Goal: Transaction & Acquisition: Purchase product/service

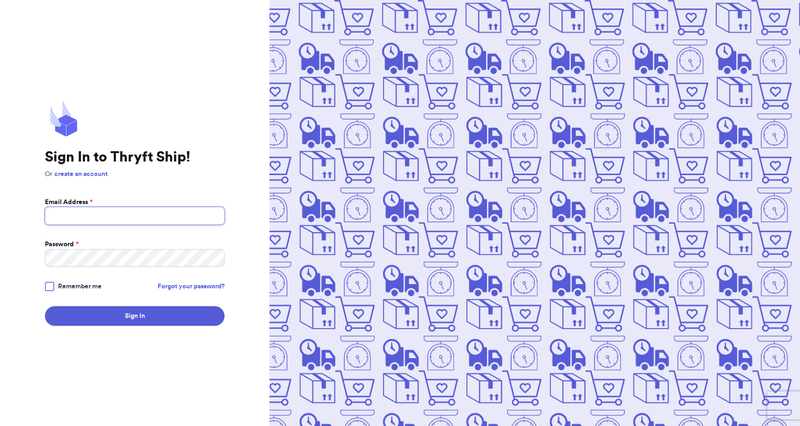
type input "taylor.peiton43@gmail.com"
click at [135, 316] on button "Sign In" at bounding box center [135, 316] width 180 height 20
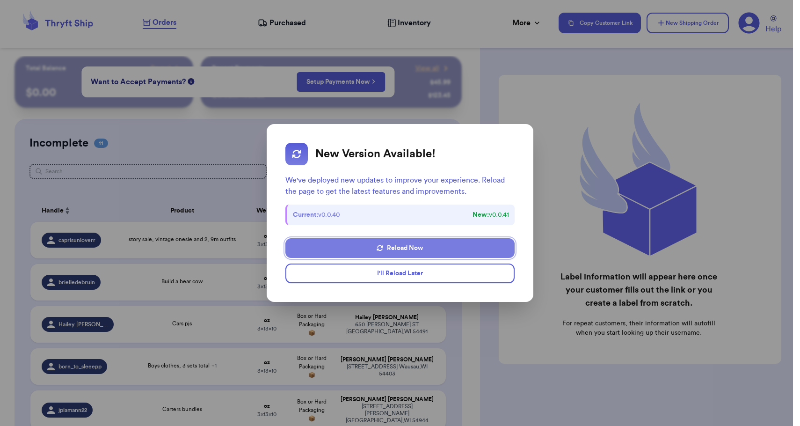
click at [423, 243] on button "Reload Now" at bounding box center [399, 248] width 229 height 20
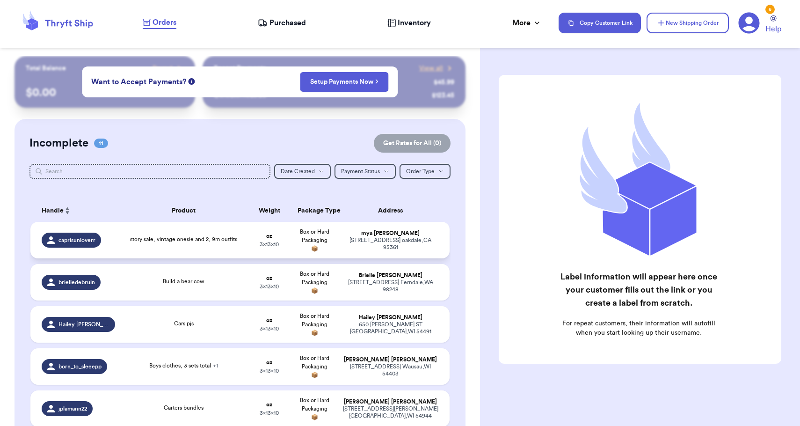
click at [394, 237] on td "[PERSON_NAME] [STREET_ADDRESS][PERSON_NAME]" at bounding box center [393, 240] width 113 height 36
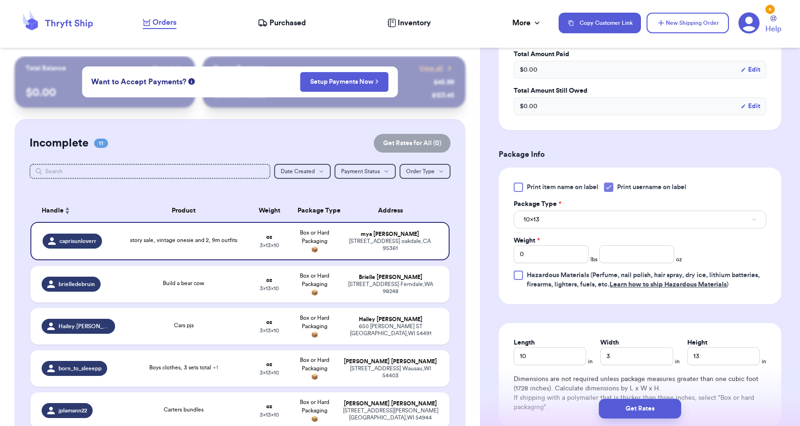
scroll to position [388, 0]
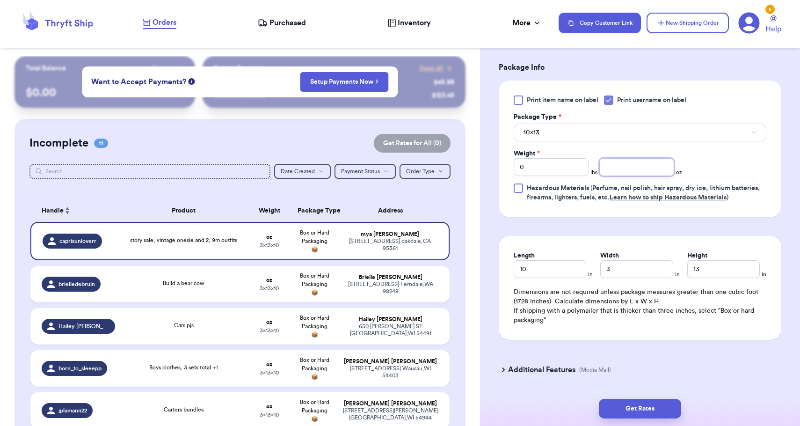
click at [656, 165] on input "number" at bounding box center [636, 167] width 75 height 18
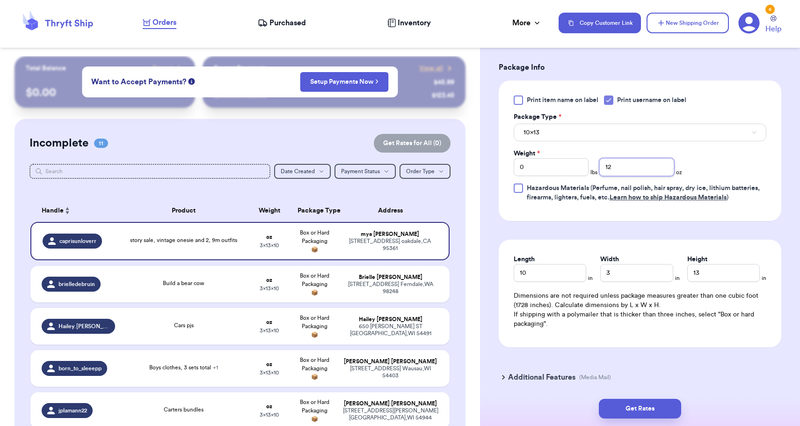
type input "12"
click at [650, 134] on button "10x13" at bounding box center [640, 132] width 253 height 18
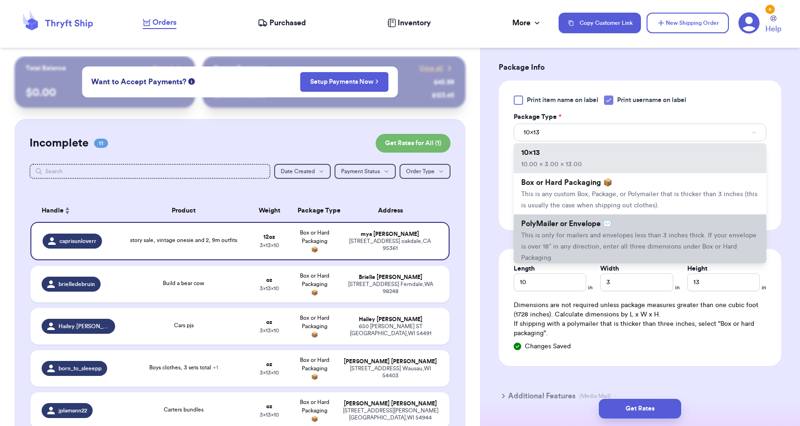
click at [627, 235] on span "This is only for mailers and envelopes less than 3 inches thick. If your envelo…" at bounding box center [638, 246] width 235 height 29
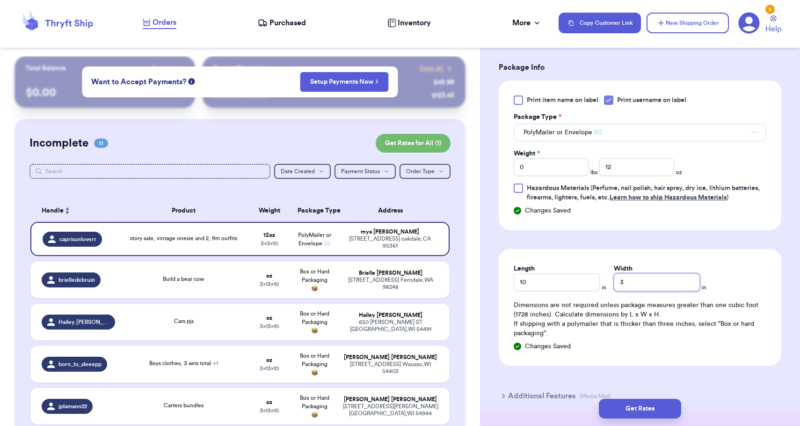
click at [638, 278] on input "3" at bounding box center [657, 282] width 86 height 18
type input "8"
click at [644, 404] on button "Get Rates" at bounding box center [640, 408] width 82 height 20
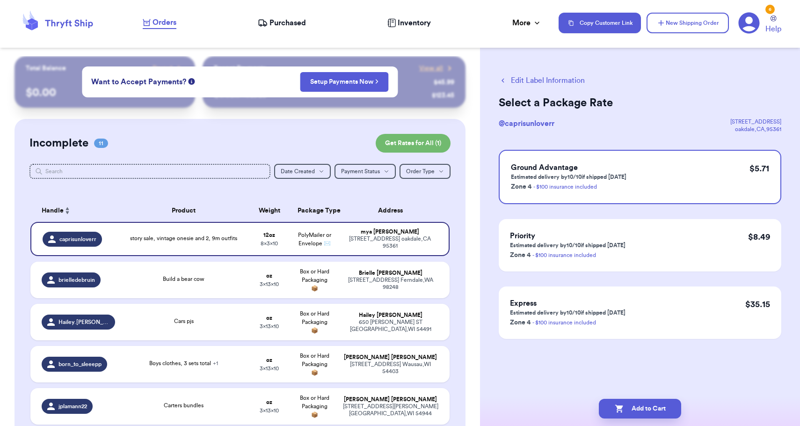
scroll to position [0, 0]
click at [624, 408] on button "Add to Cart" at bounding box center [640, 408] width 82 height 20
checkbox input "true"
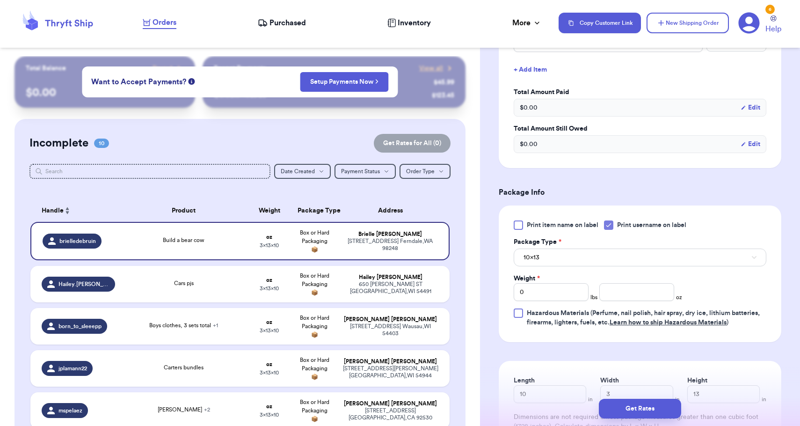
scroll to position [272, 0]
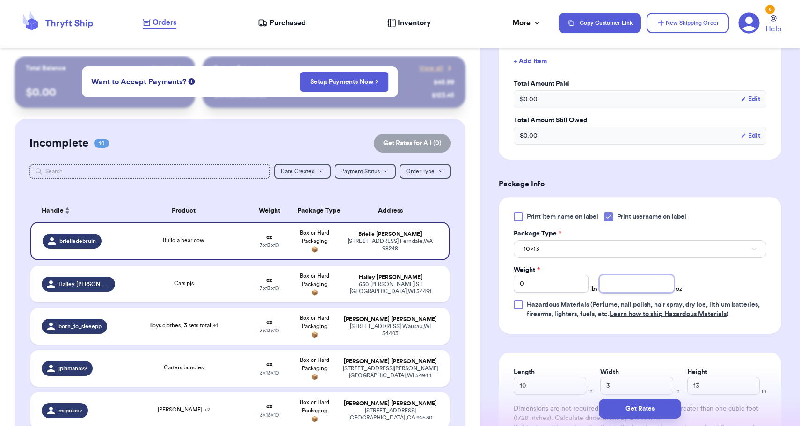
click at [630, 284] on input "number" at bounding box center [636, 284] width 75 height 18
type input "14"
click at [611, 254] on button "10x13" at bounding box center [640, 249] width 253 height 18
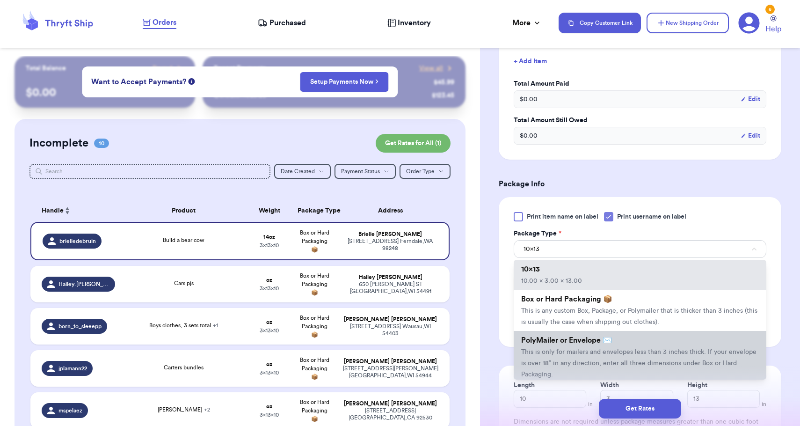
click at [585, 344] on span "PolyMailer or Envelope ✉️" at bounding box center [566, 339] width 91 height 7
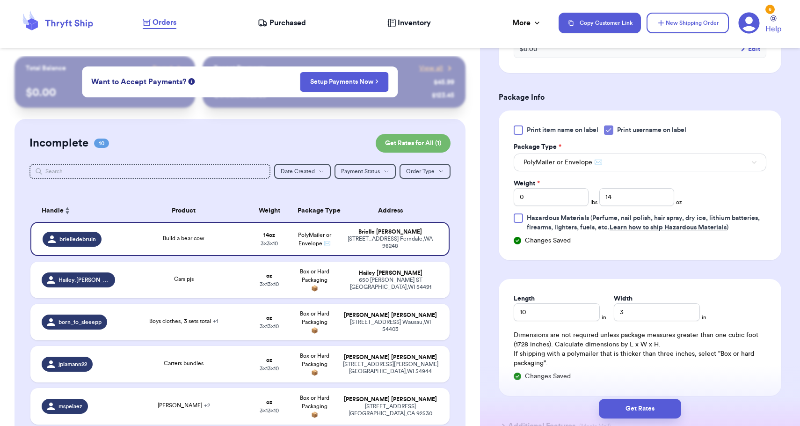
scroll to position [372, 0]
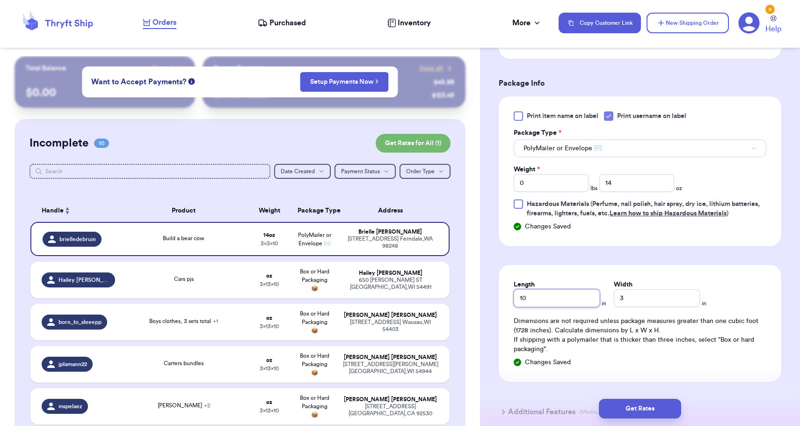
click at [558, 300] on input "10" at bounding box center [557, 298] width 86 height 18
type input "13"
click at [614, 300] on input "3" at bounding box center [657, 298] width 86 height 18
type input "13"
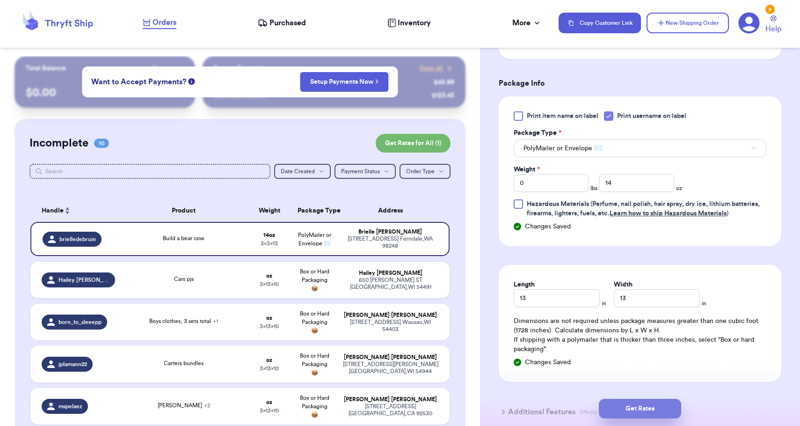
click at [626, 410] on button "Get Rates" at bounding box center [640, 408] width 82 height 20
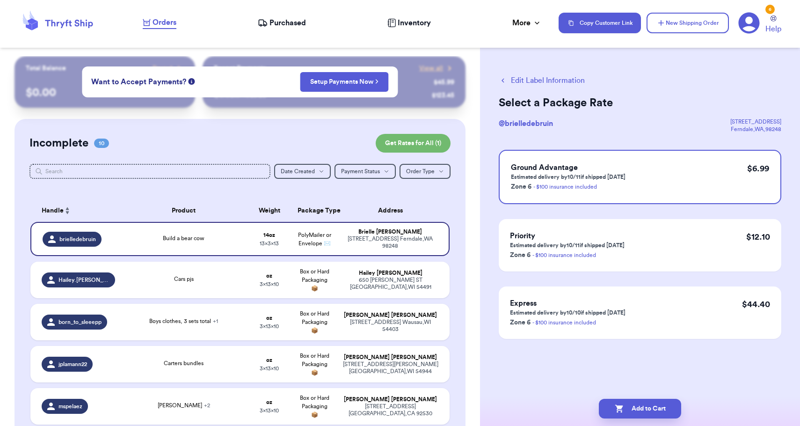
scroll to position [0, 0]
click at [626, 410] on button "Add to Cart" at bounding box center [640, 408] width 82 height 20
checkbox input "true"
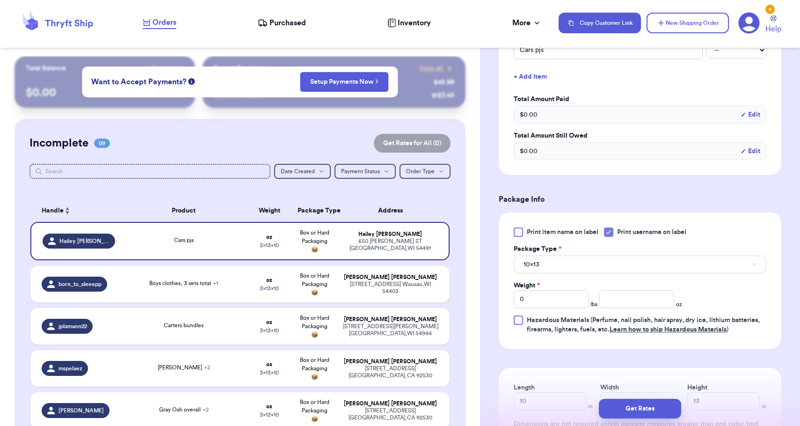
scroll to position [255, 0]
click at [649, 297] on input "number" at bounding box center [636, 300] width 75 height 18
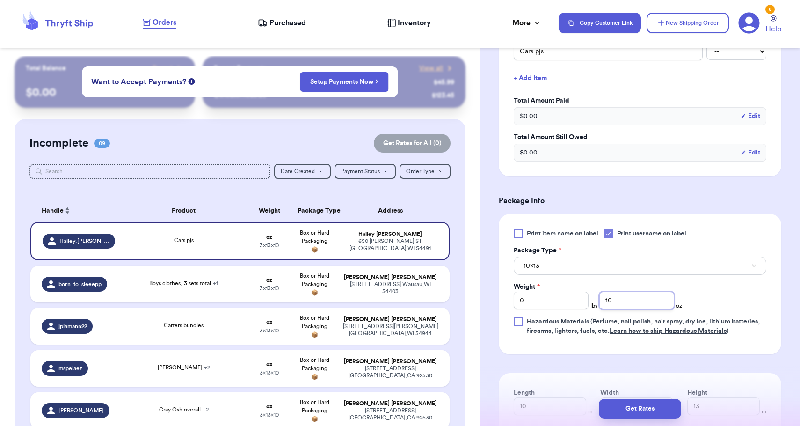
type input "10"
click at [633, 266] on button "10x13" at bounding box center [640, 266] width 253 height 18
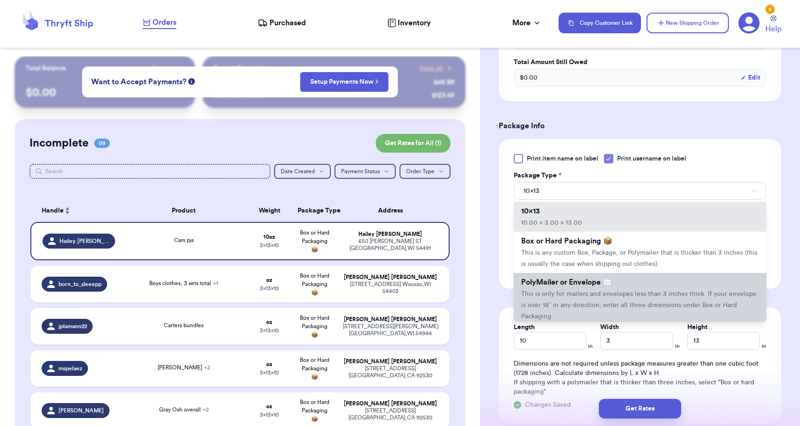
scroll to position [336, 0]
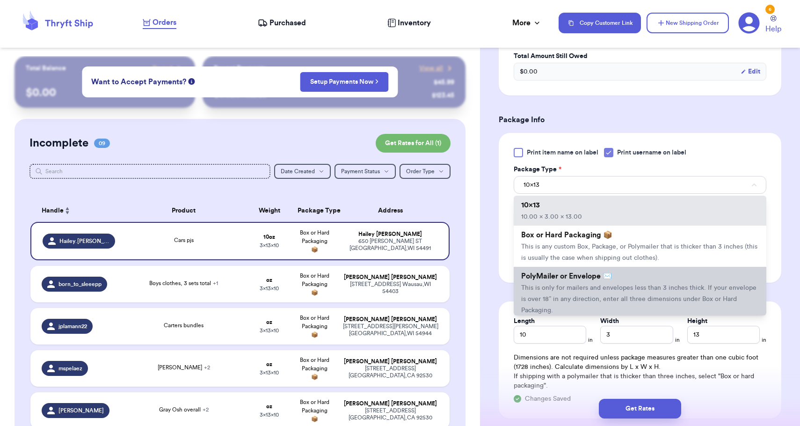
click at [594, 302] on span "This is only for mailers and envelopes less than 3 inches thick. If your envelo…" at bounding box center [638, 298] width 235 height 29
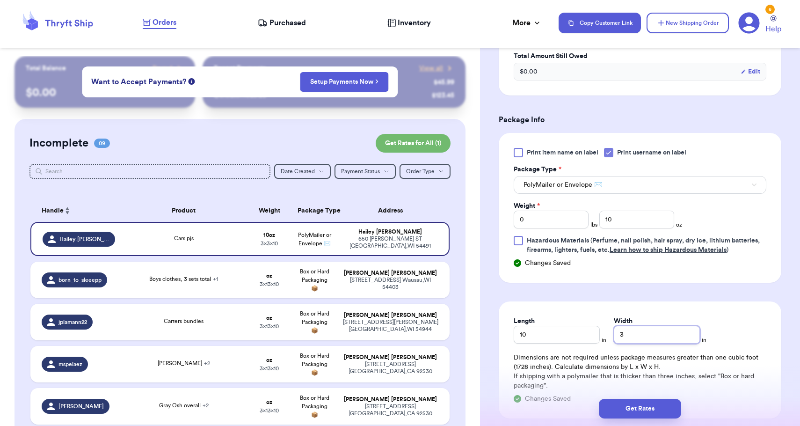
click at [623, 333] on input "3" at bounding box center [657, 335] width 86 height 18
type input "8"
click at [638, 400] on button "Get Rates" at bounding box center [640, 408] width 82 height 20
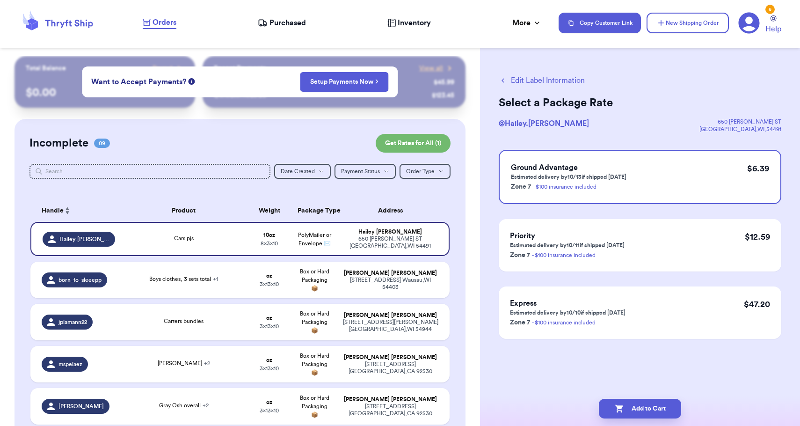
click at [641, 407] on button "Add to Cart" at bounding box center [640, 408] width 82 height 20
checkbox input "true"
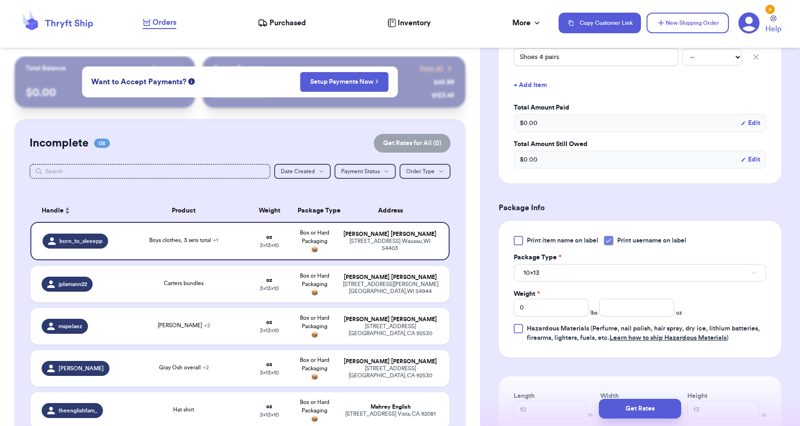
scroll to position [298, 0]
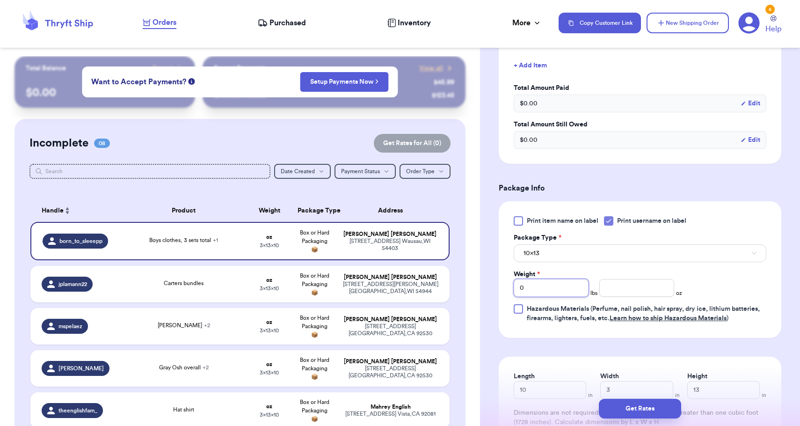
click at [568, 293] on input "0" at bounding box center [551, 288] width 75 height 18
type input "02"
click at [579, 257] on button "10x13" at bounding box center [640, 253] width 253 height 18
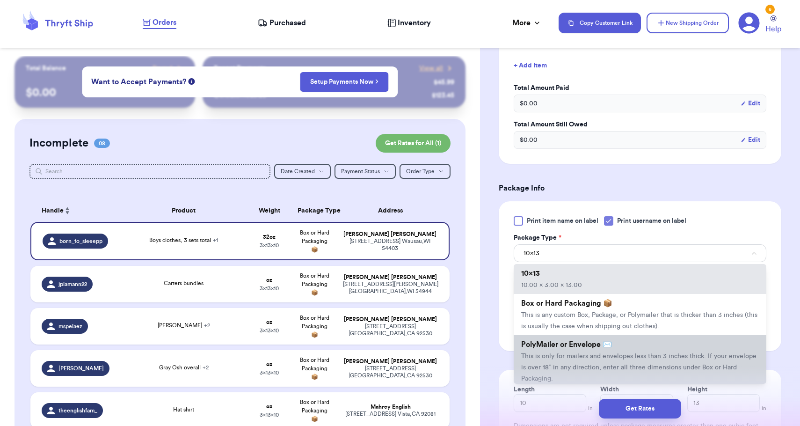
click at [558, 369] on span "This is only for mailers and envelopes less than 3 inches thick. If your envelo…" at bounding box center [638, 367] width 235 height 29
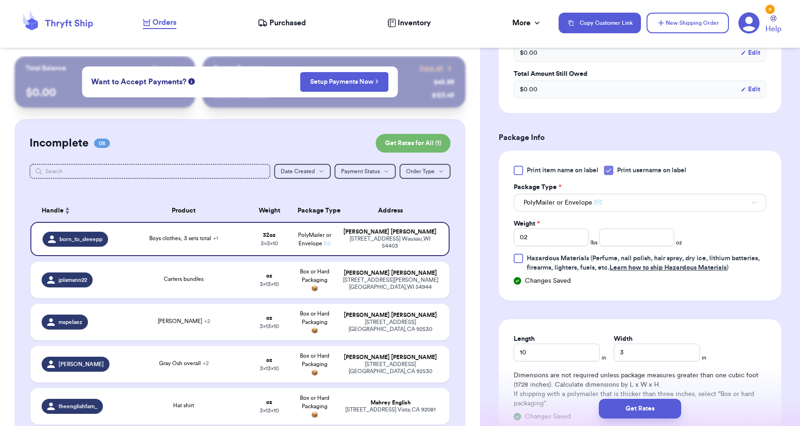
scroll to position [358, 0]
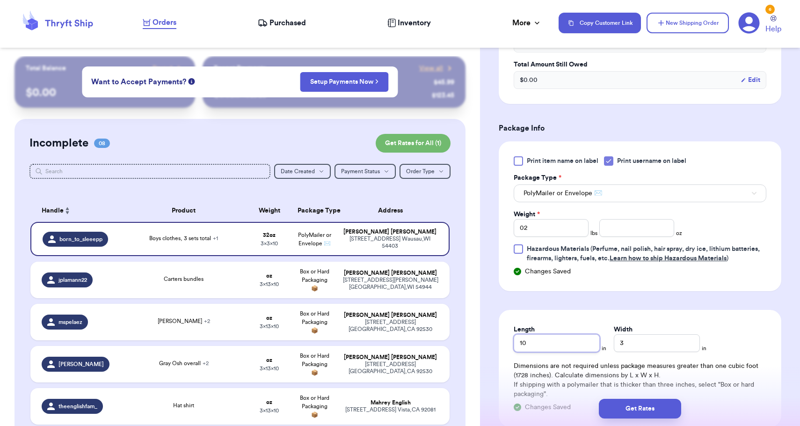
click at [548, 350] on input "10" at bounding box center [557, 343] width 86 height 18
type input "1"
type input "13"
click at [617, 342] on input "3" at bounding box center [657, 343] width 86 height 18
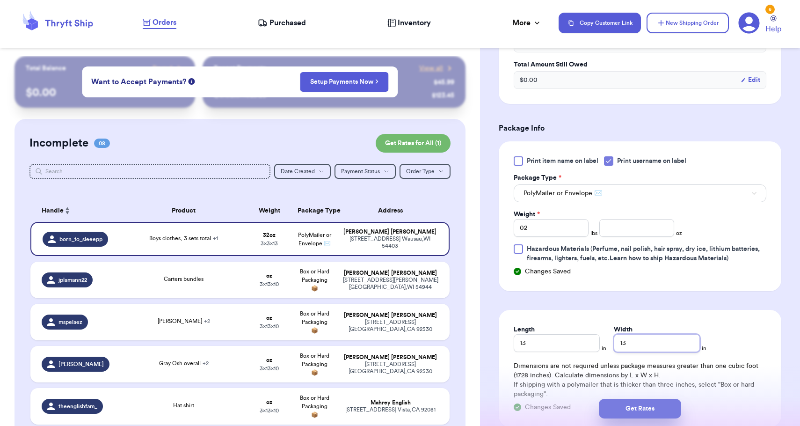
type input "13"
click at [628, 407] on button "Get Rates" at bounding box center [640, 408] width 82 height 20
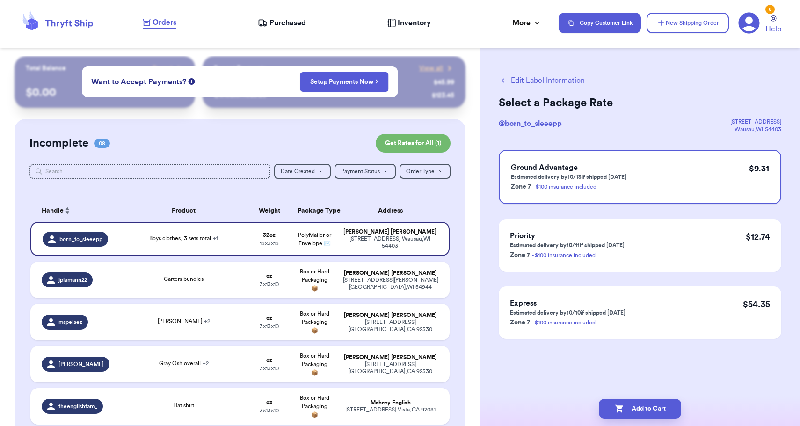
scroll to position [0, 0]
click at [642, 407] on button "Add to Cart" at bounding box center [640, 408] width 82 height 20
checkbox input "true"
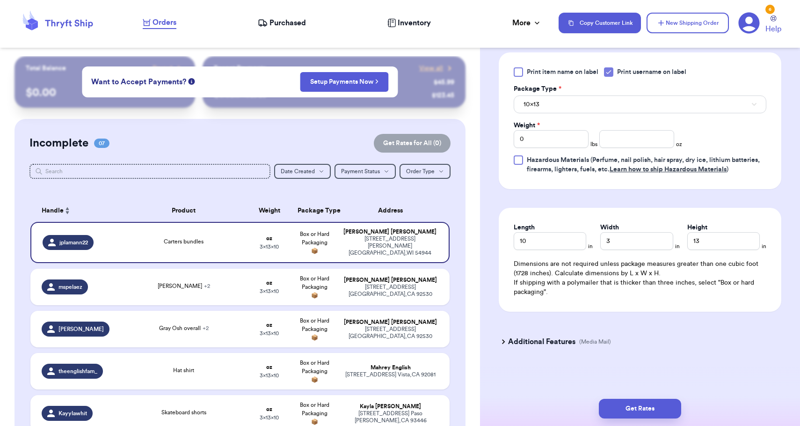
scroll to position [418, 0]
click at [560, 109] on button "10x13" at bounding box center [640, 104] width 253 height 18
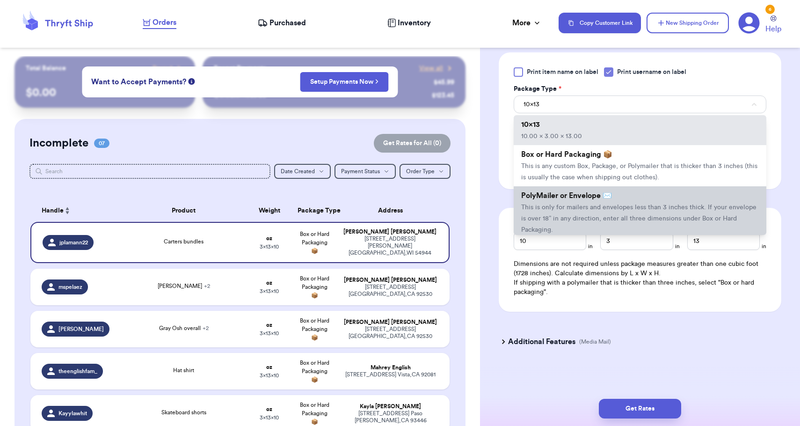
click at [555, 199] on span "PolyMailer or Envelope ✉️" at bounding box center [566, 195] width 91 height 7
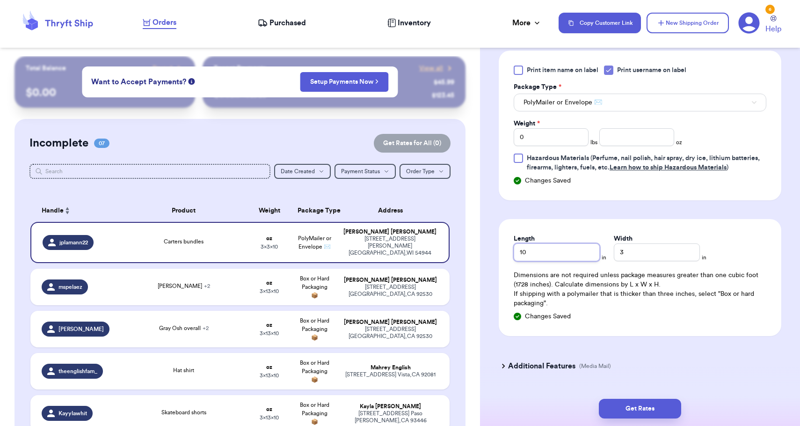
click at [550, 251] on input "10" at bounding box center [557, 252] width 86 height 18
type input "1"
type input "13"
click at [614, 252] on input "3" at bounding box center [657, 252] width 86 height 18
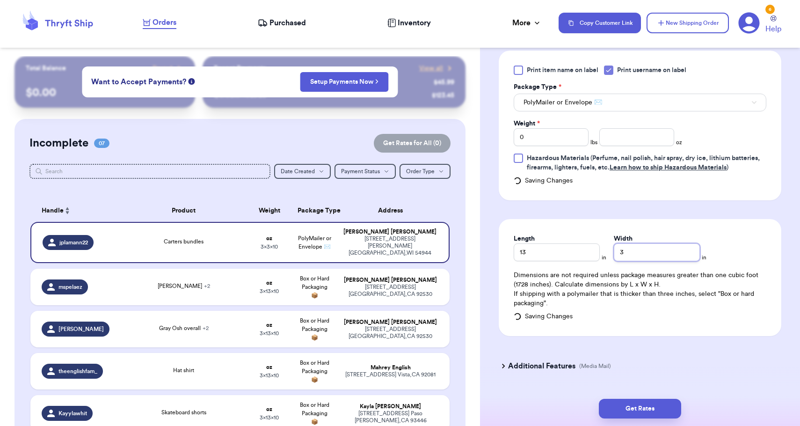
type input "13"
click at [580, 139] on input "0" at bounding box center [551, 137] width 75 height 18
type input "2"
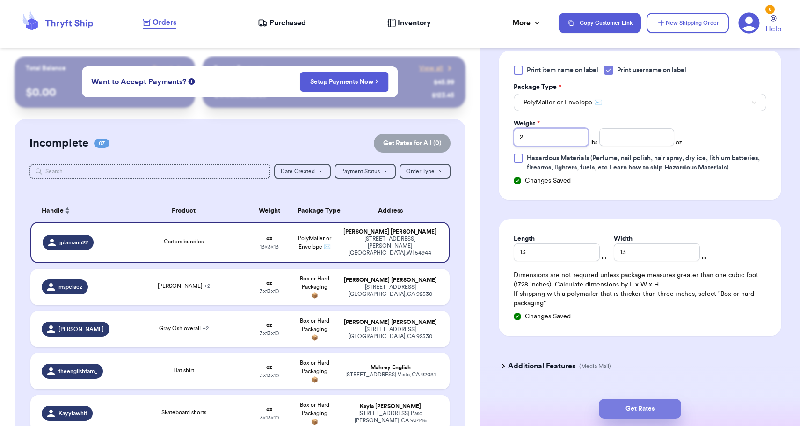
type input "2"
click at [639, 406] on button "Get Rates" at bounding box center [640, 408] width 82 height 20
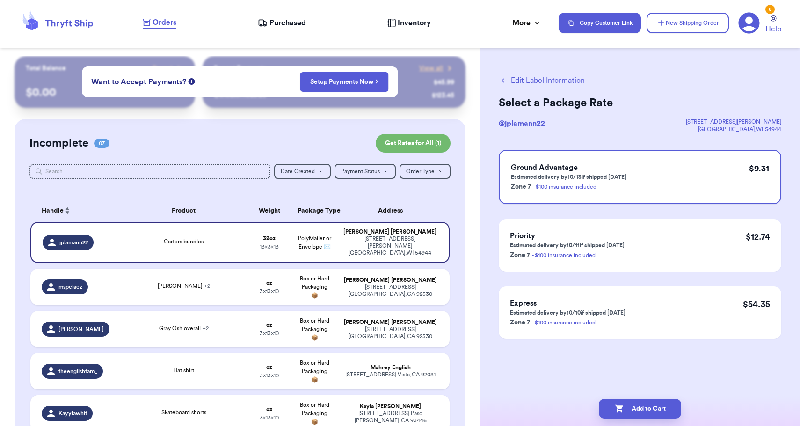
scroll to position [0, 0]
click at [639, 406] on button "Add to Cart" at bounding box center [640, 408] width 82 height 20
checkbox input "true"
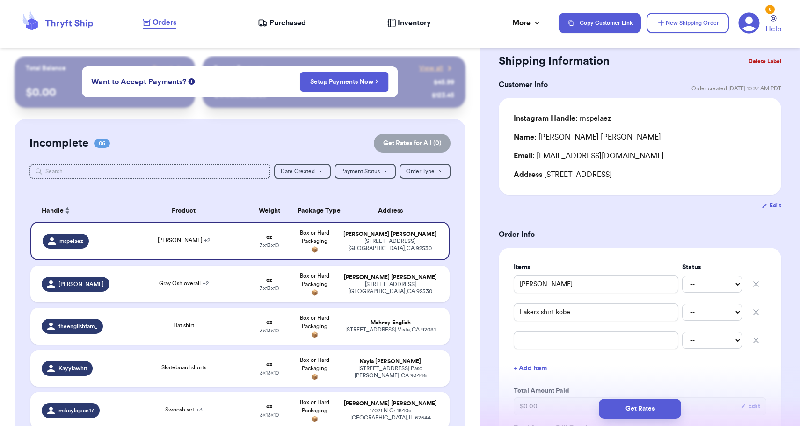
scroll to position [28, 0]
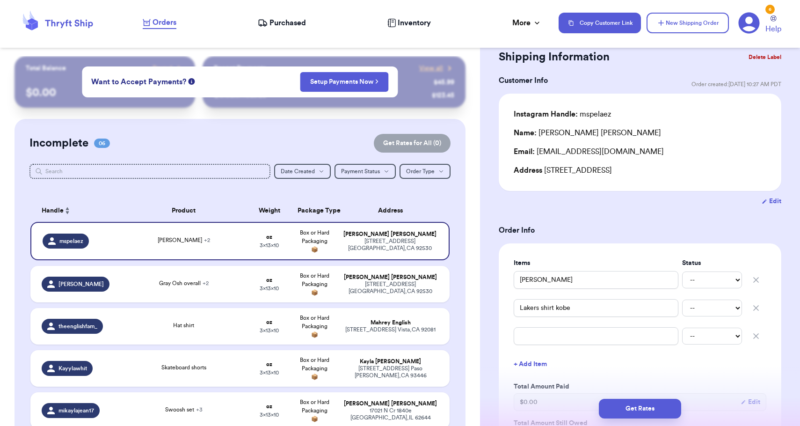
click at [776, 57] on button "Delete Label" at bounding box center [765, 57] width 40 height 21
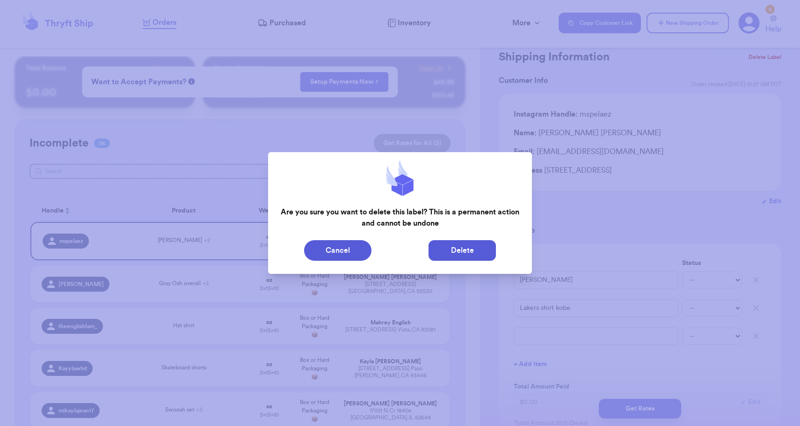
click at [474, 251] on button "Delete" at bounding box center [461, 250] width 67 height 21
type input "Gray Osh overall"
type input "Black sweater"
type input "Varsity jacket"
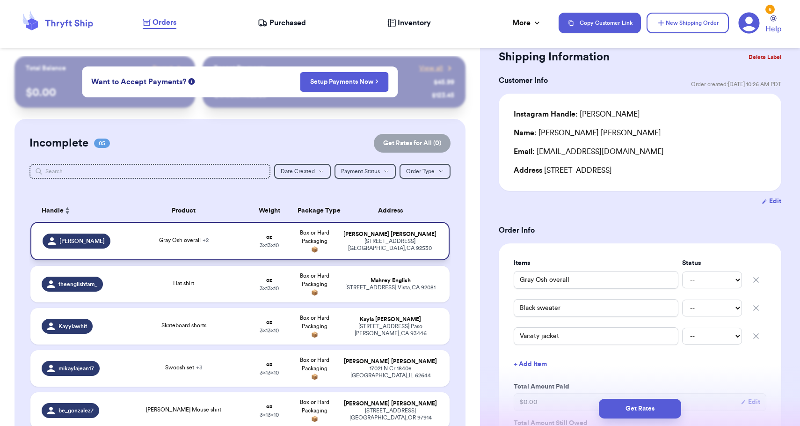
click at [293, 248] on td "Box or Hard Packaging 📦" at bounding box center [314, 241] width 45 height 38
click at [311, 280] on span "Box or Hard Packaging 📦" at bounding box center [314, 284] width 29 height 22
type input "Hat shirt"
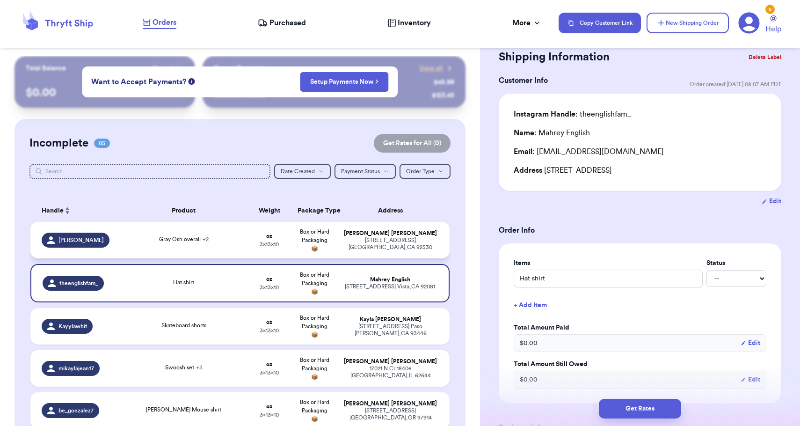
click at [337, 239] on td "Box or Hard Packaging 📦" at bounding box center [314, 240] width 45 height 36
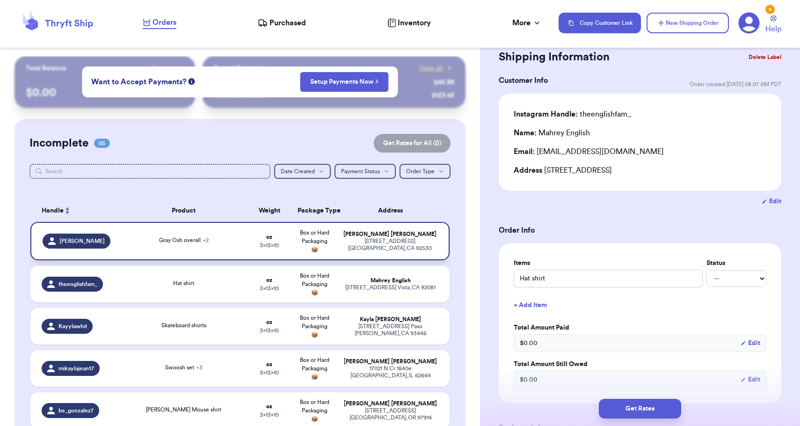
type input "Gray Osh overall"
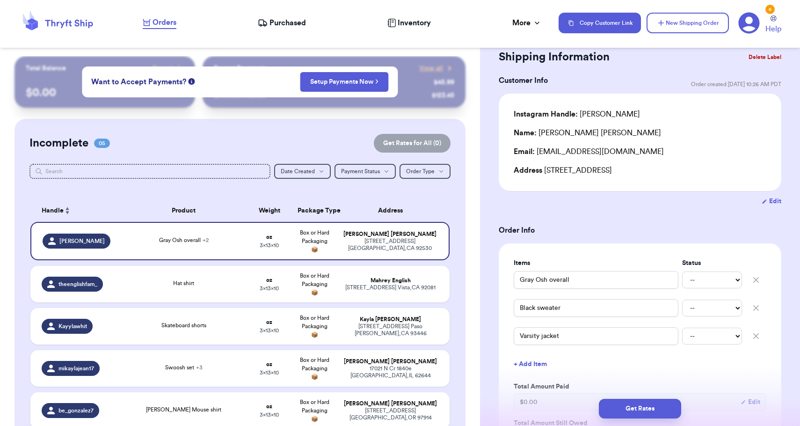
click at [771, 57] on button "Delete Label" at bounding box center [765, 57] width 40 height 21
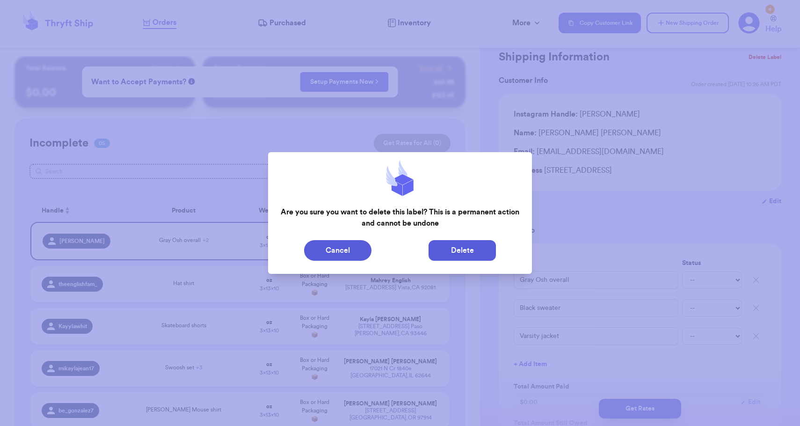
click at [451, 253] on button "Delete" at bounding box center [461, 250] width 67 height 21
type input "Hat shirt"
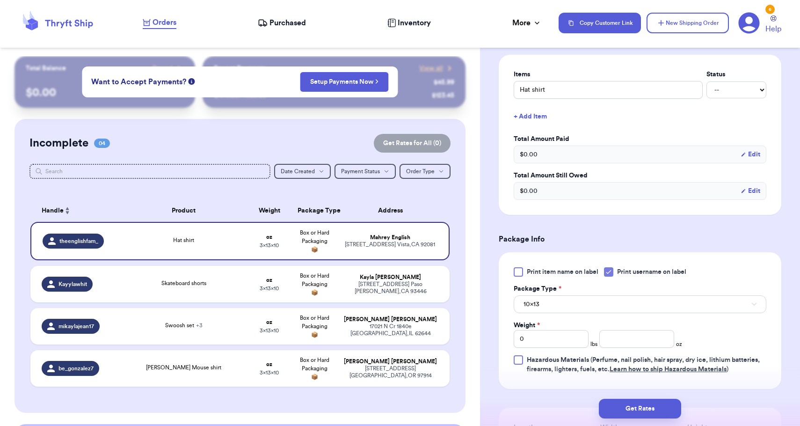
scroll to position [300, 0]
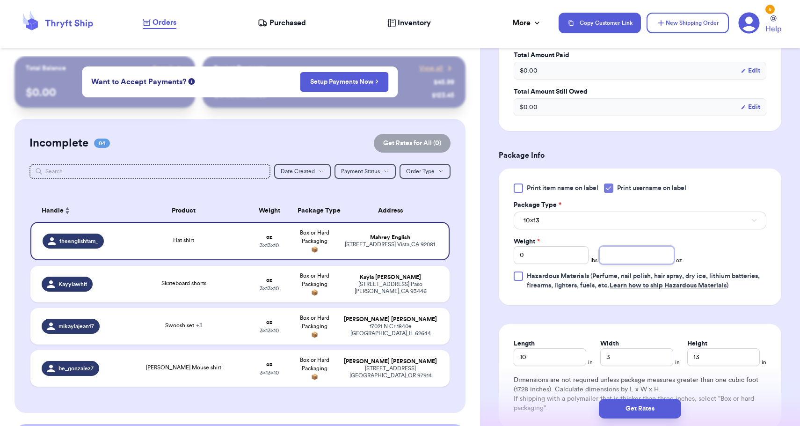
click at [625, 255] on input "number" at bounding box center [636, 255] width 75 height 18
type input "12"
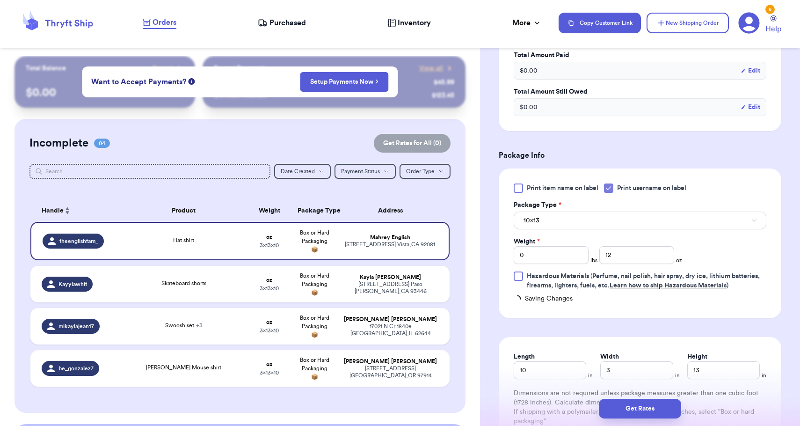
click at [622, 225] on button "10x13" at bounding box center [640, 220] width 253 height 18
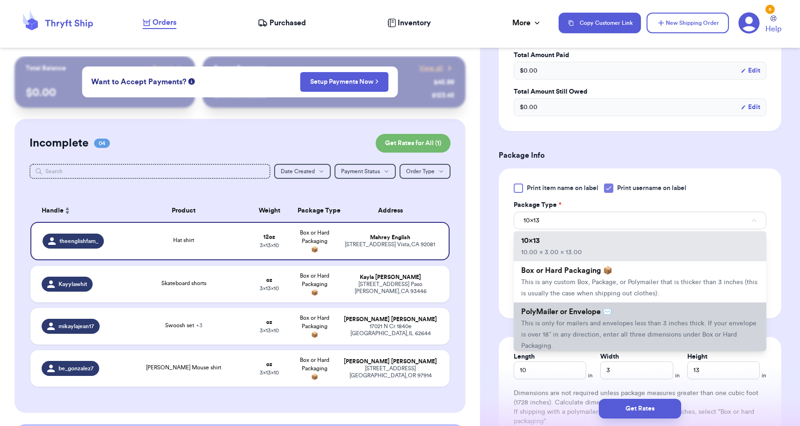
click at [599, 313] on span "PolyMailer or Envelope ✉️" at bounding box center [566, 311] width 91 height 7
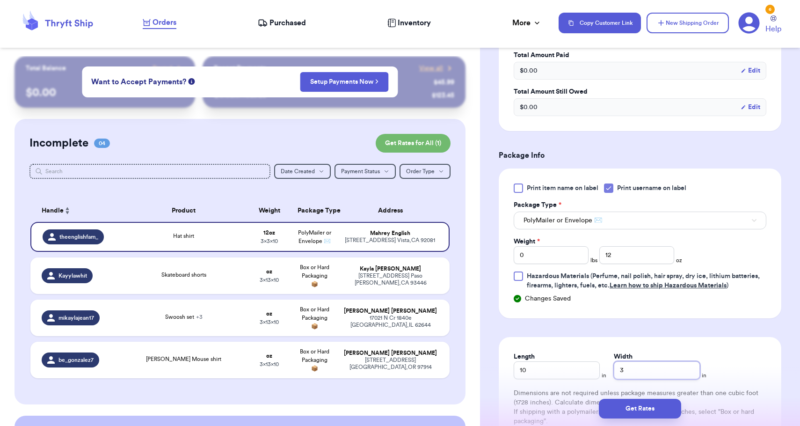
click at [615, 372] on input "3" at bounding box center [657, 370] width 86 height 18
type input "13"
click at [621, 409] on button "Get Rates" at bounding box center [640, 408] width 82 height 20
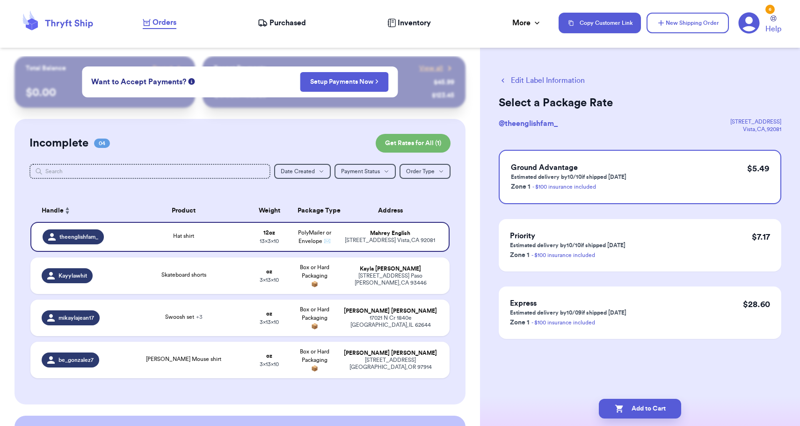
click at [621, 409] on icon "button" at bounding box center [619, 408] width 9 height 9
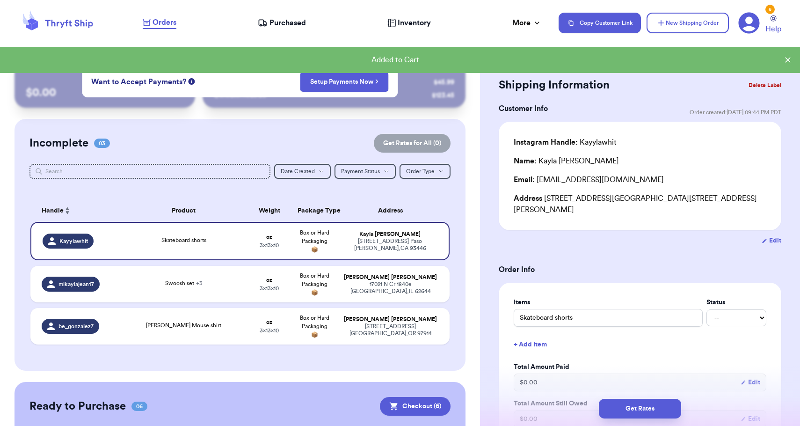
checkbox input "true"
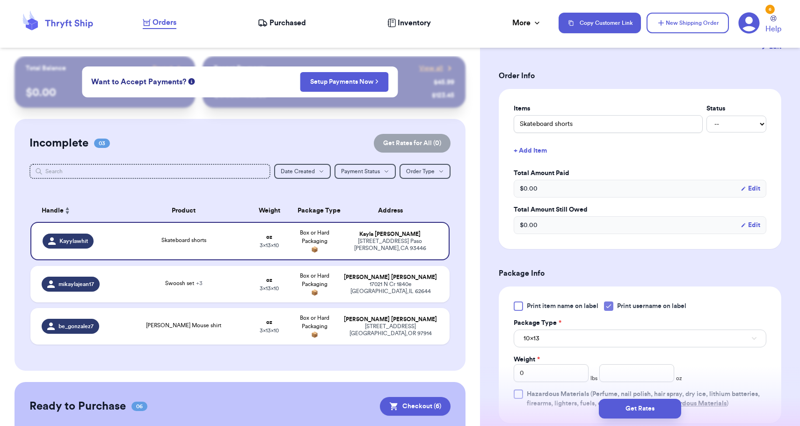
scroll to position [245, 0]
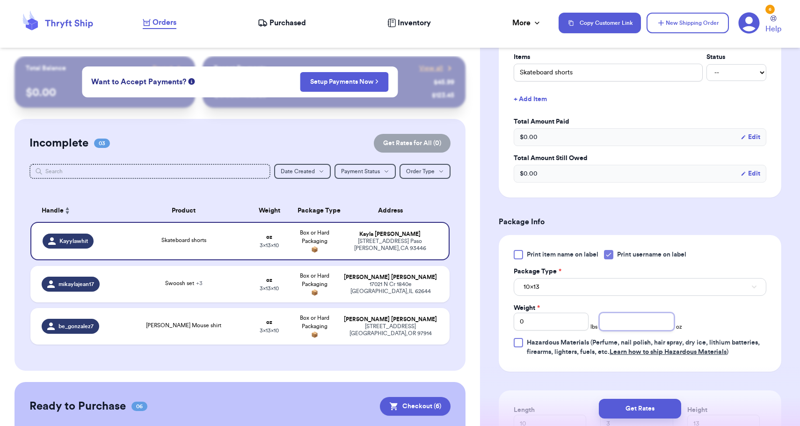
click at [640, 316] on input "number" at bounding box center [636, 321] width 75 height 18
type input "8"
click at [612, 286] on div "Print item name on label Print username on label Package Type * 10x13 Weight * …" at bounding box center [640, 303] width 253 height 107
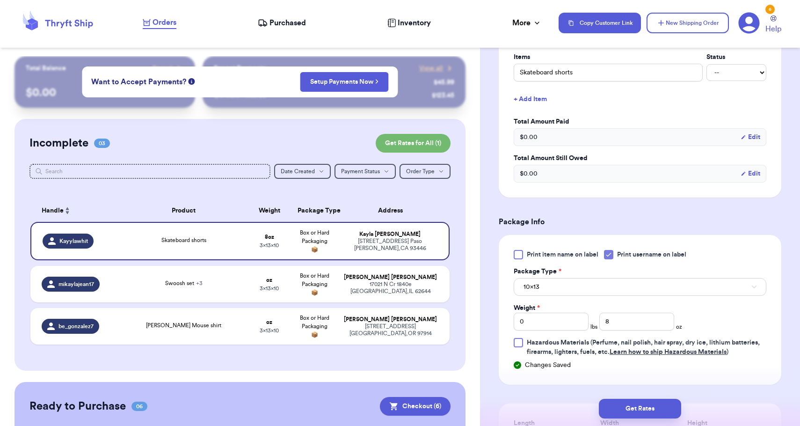
click at [551, 362] on div "Print item name on label Print username on label Package Type * 10x13 Weight * …" at bounding box center [640, 310] width 282 height 150
click at [587, 281] on button "10x13" at bounding box center [640, 287] width 253 height 18
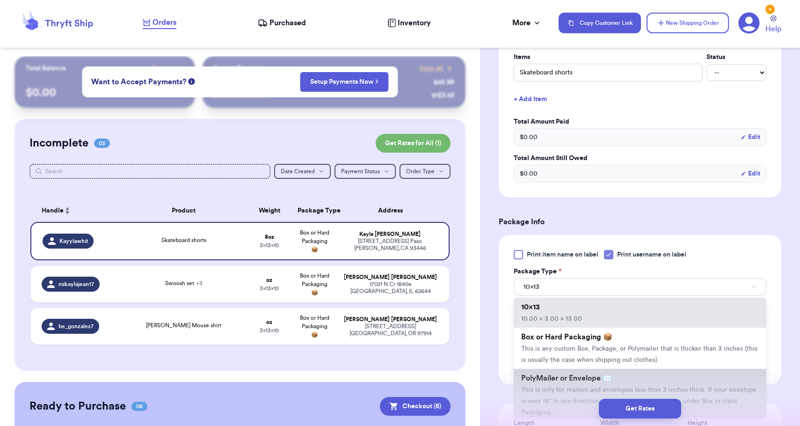
click at [556, 387] on li "PolyMailer or Envelope ✉️ This is only for mailers and envelopes less than 3 in…" at bounding box center [640, 395] width 253 height 52
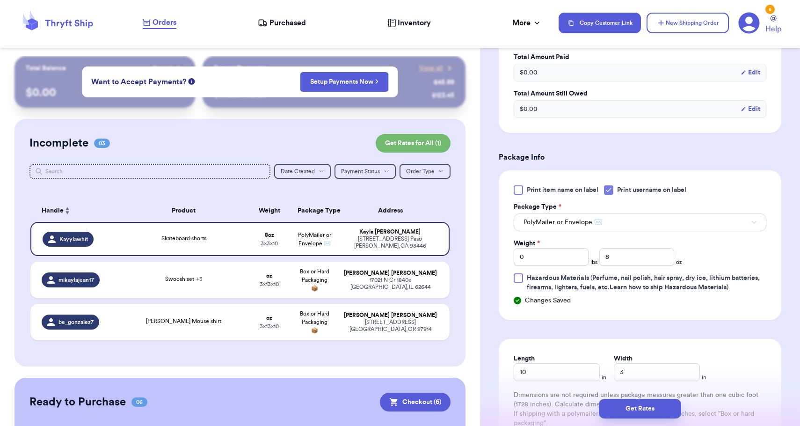
scroll to position [322, 0]
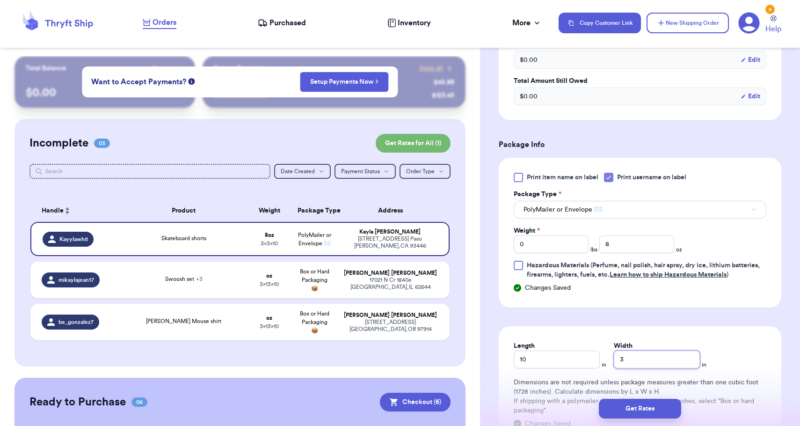
click at [619, 358] on input "3" at bounding box center [657, 359] width 86 height 18
type input "8"
click at [637, 407] on button "Get Rates" at bounding box center [640, 408] width 82 height 20
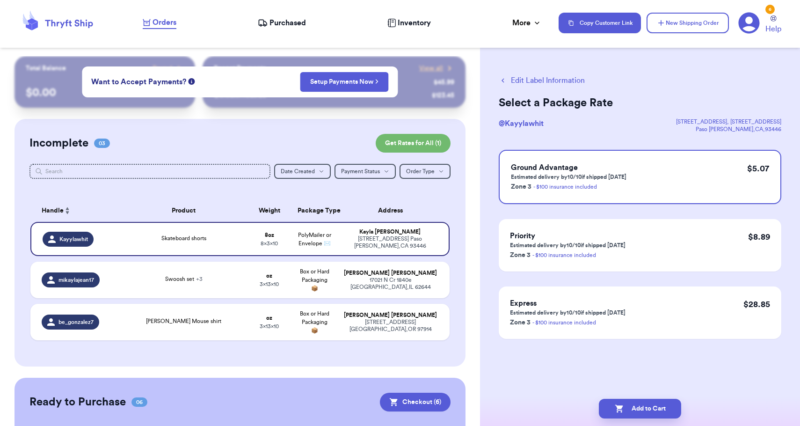
click at [637, 407] on button "Add to Cart" at bounding box center [640, 408] width 82 height 20
checkbox input "true"
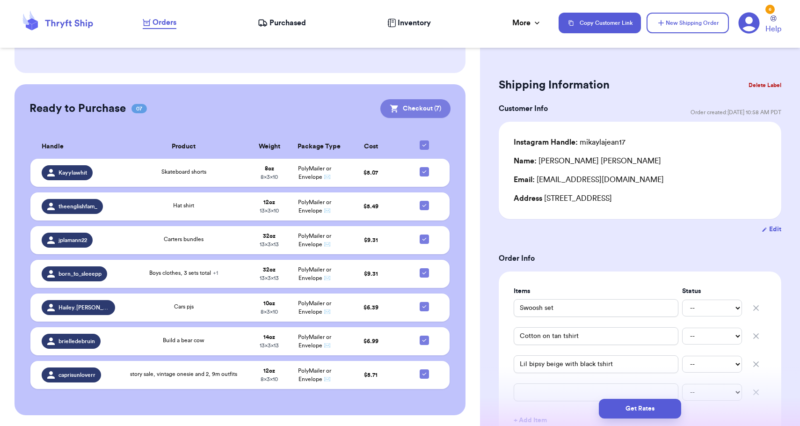
click at [417, 103] on button "Checkout ( 7 )" at bounding box center [415, 108] width 70 height 19
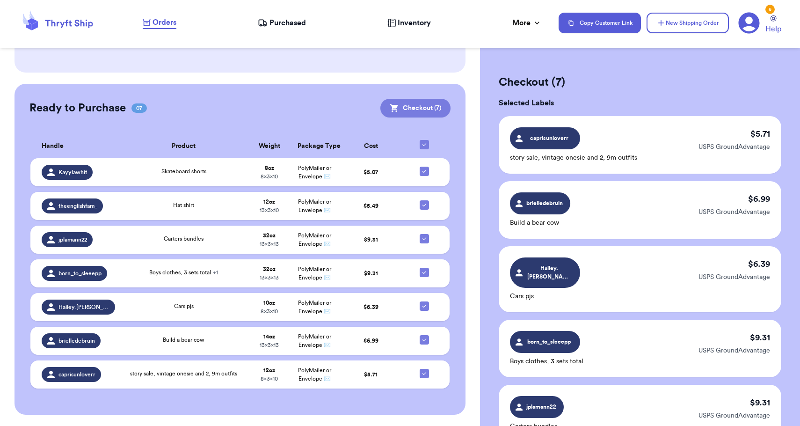
click at [431, 106] on button "Checkout ( 7 )" at bounding box center [415, 108] width 70 height 19
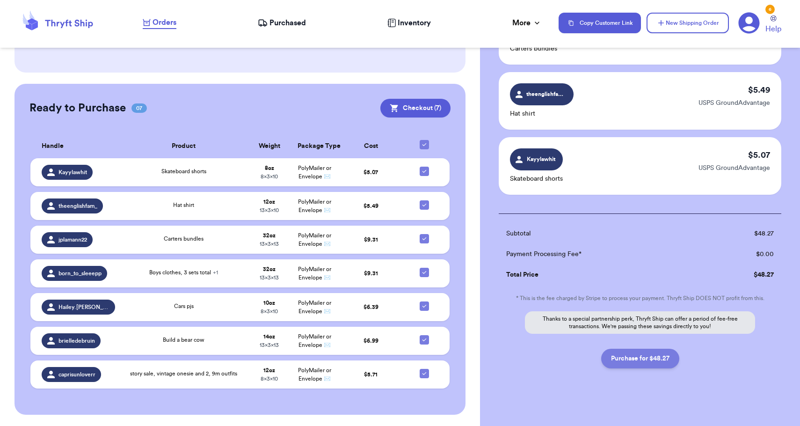
scroll to position [377, 0]
click at [666, 349] on button "Purchase for $48.27" at bounding box center [640, 359] width 78 height 20
checkbox input "false"
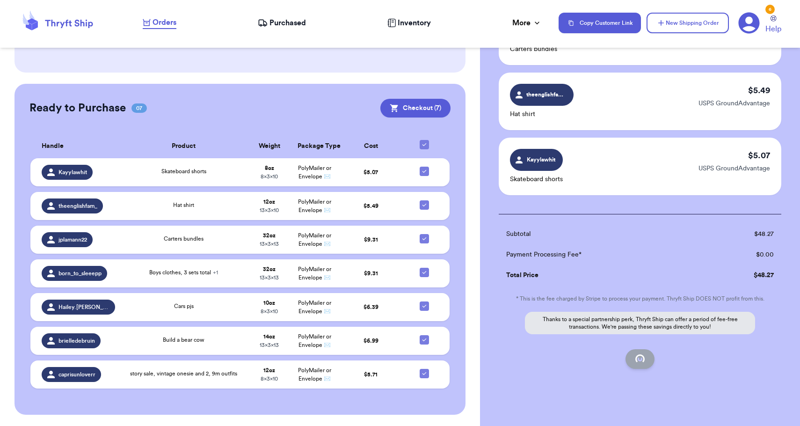
checkbox input "false"
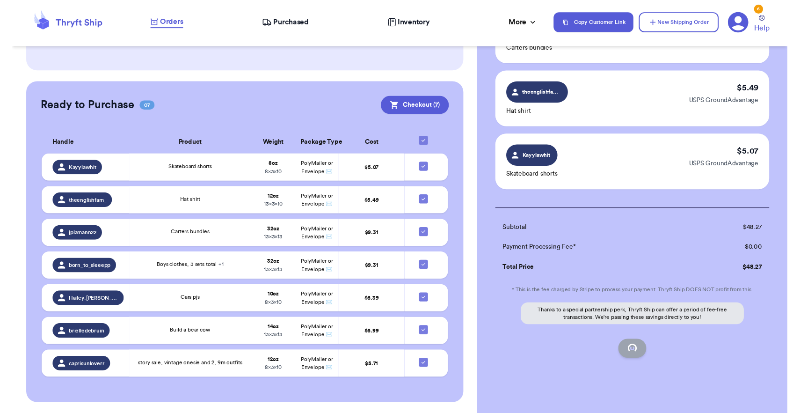
scroll to position [71, 0]
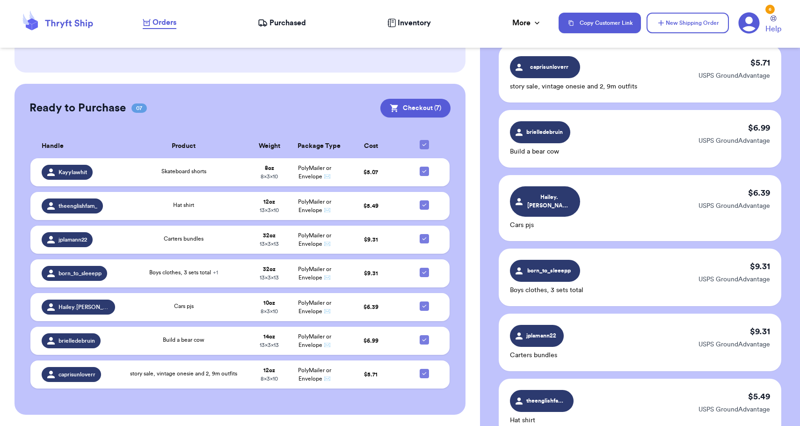
checkbox input "true"
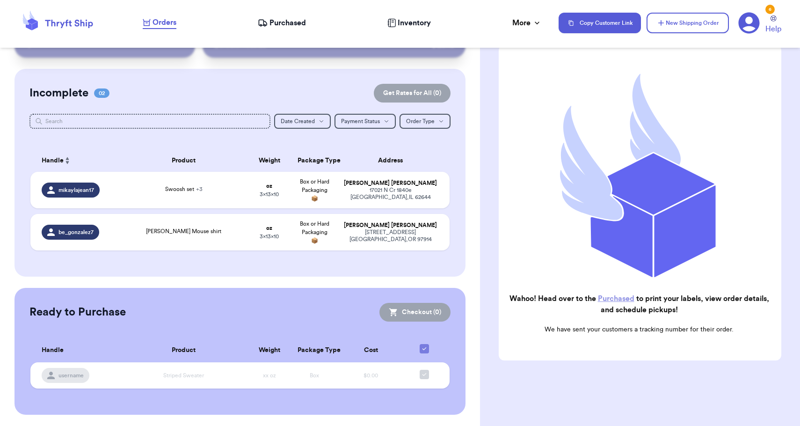
click at [620, 297] on link "Purchased" at bounding box center [616, 298] width 36 height 7
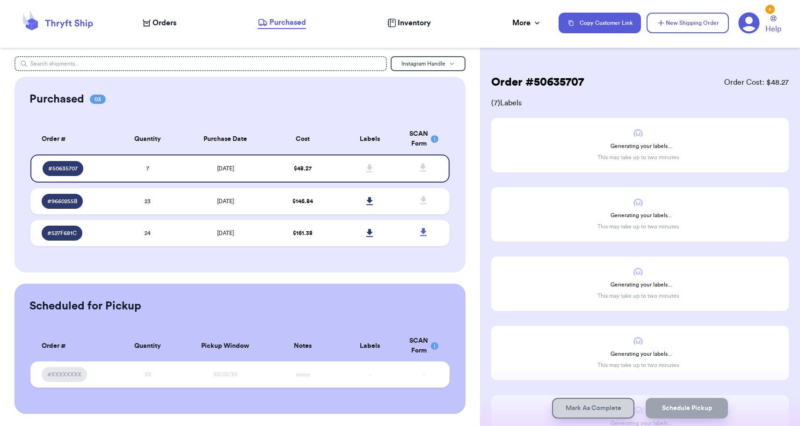
click at [297, 220] on table "Order # Quantity Purchase Date Cost Labels SCAN Form # 50635707 7 [DATE] $ 48.2…" at bounding box center [239, 187] width 421 height 139
click at [301, 200] on td "$ 146.84" at bounding box center [302, 201] width 67 height 26
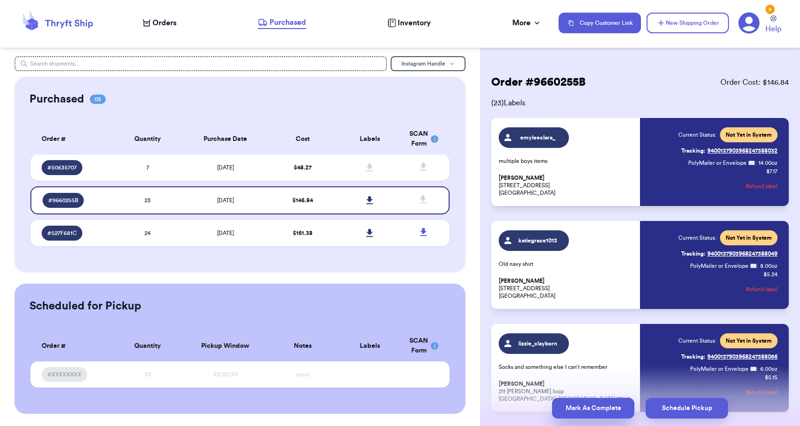
click at [621, 406] on button "Mark As Complete" at bounding box center [593, 408] width 82 height 21
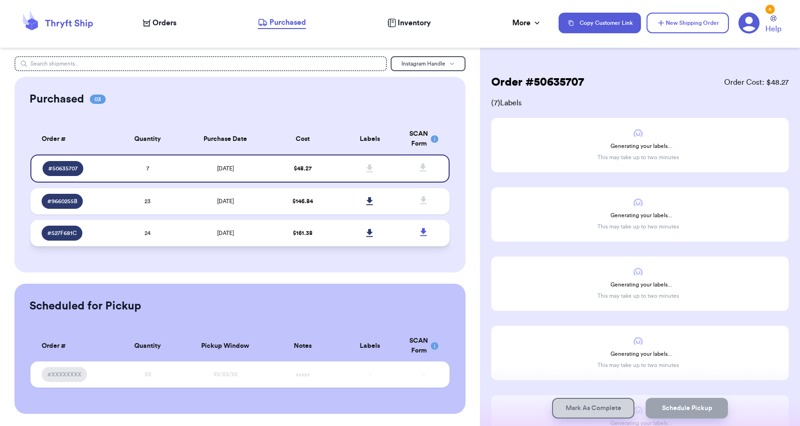
click at [304, 246] on td "$ 161.38" at bounding box center [302, 233] width 67 height 26
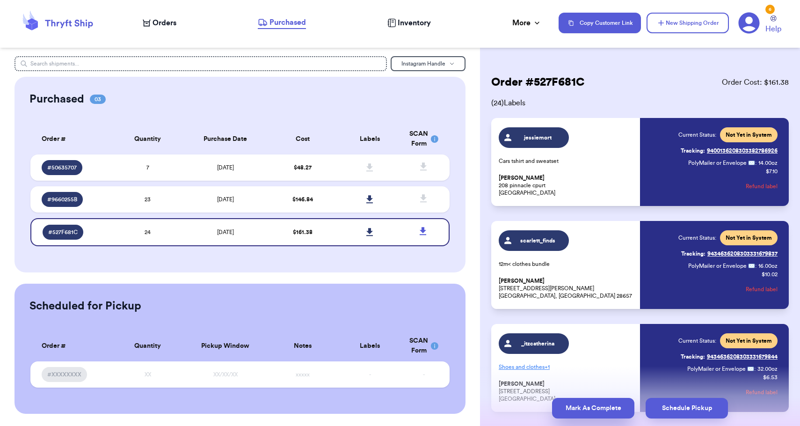
click at [570, 407] on button "Mark As Complete" at bounding box center [593, 408] width 82 height 21
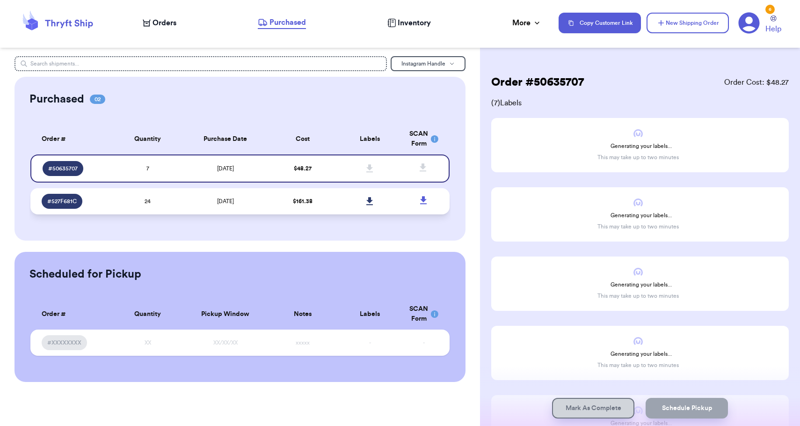
click at [288, 196] on td "$ 161.38" at bounding box center [302, 201] width 67 height 26
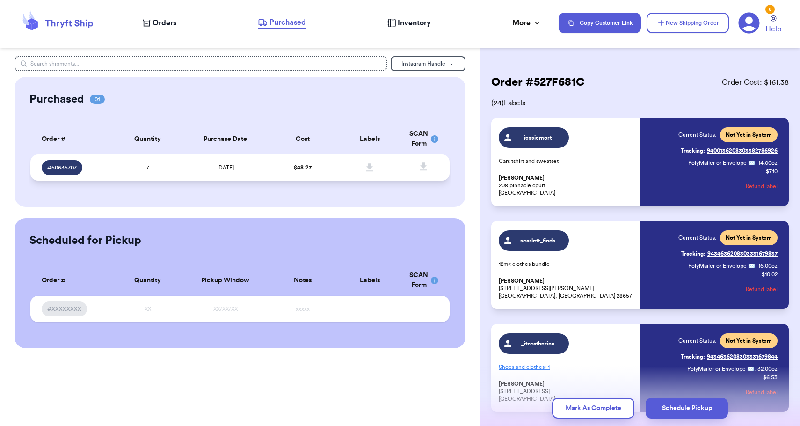
click at [247, 176] on td "[DATE]" at bounding box center [225, 167] width 88 height 26
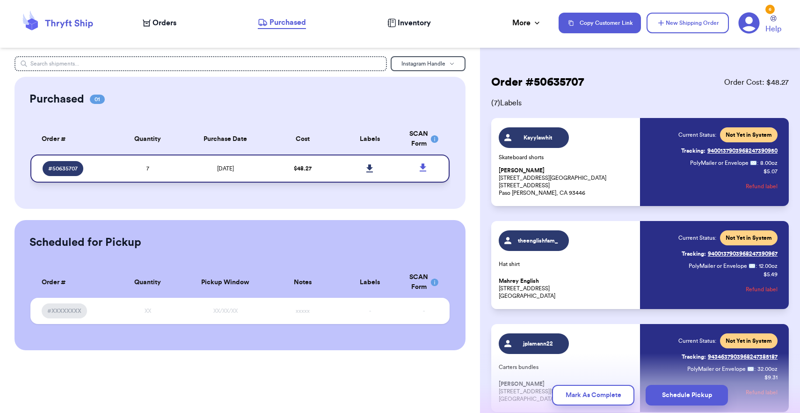
click at [372, 173] on icon at bounding box center [369, 168] width 7 height 8
